Goal: Task Accomplishment & Management: Manage account settings

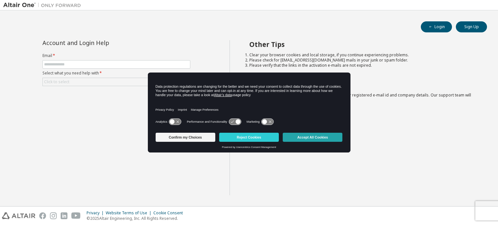
click at [305, 136] on button "Accept All Cookies" at bounding box center [312, 137] width 60 height 9
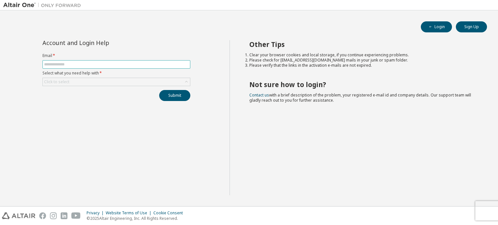
click at [101, 66] on input "text" at bounding box center [116, 64] width 144 height 5
type input "**********"
click at [91, 82] on div "Click to select" at bounding box center [116, 82] width 147 height 8
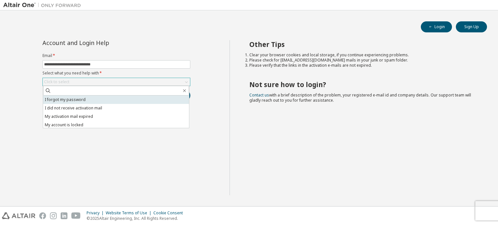
click at [79, 103] on li "I forgot my password" at bounding box center [116, 100] width 146 height 8
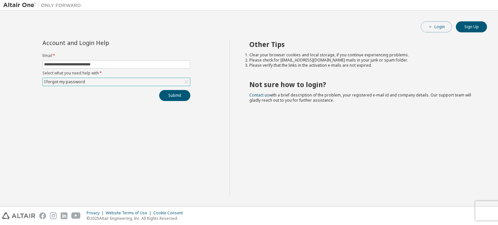
click at [438, 27] on button "Login" at bounding box center [435, 26] width 31 height 11
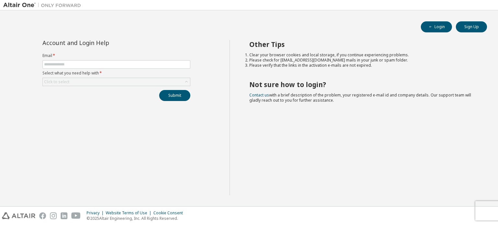
click at [140, 60] on form "Email * Select what you need help with * Click to select" at bounding box center [116, 69] width 148 height 33
click at [135, 62] on input "text" at bounding box center [116, 64] width 144 height 5
drag, startPoint x: 109, startPoint y: 67, endPoint x: 4, endPoint y: 75, distance: 105.9
click at [4, 75] on div "**********" at bounding box center [116, 117] width 226 height 155
type input "*"
